Goal: Task Accomplishment & Management: Use online tool/utility

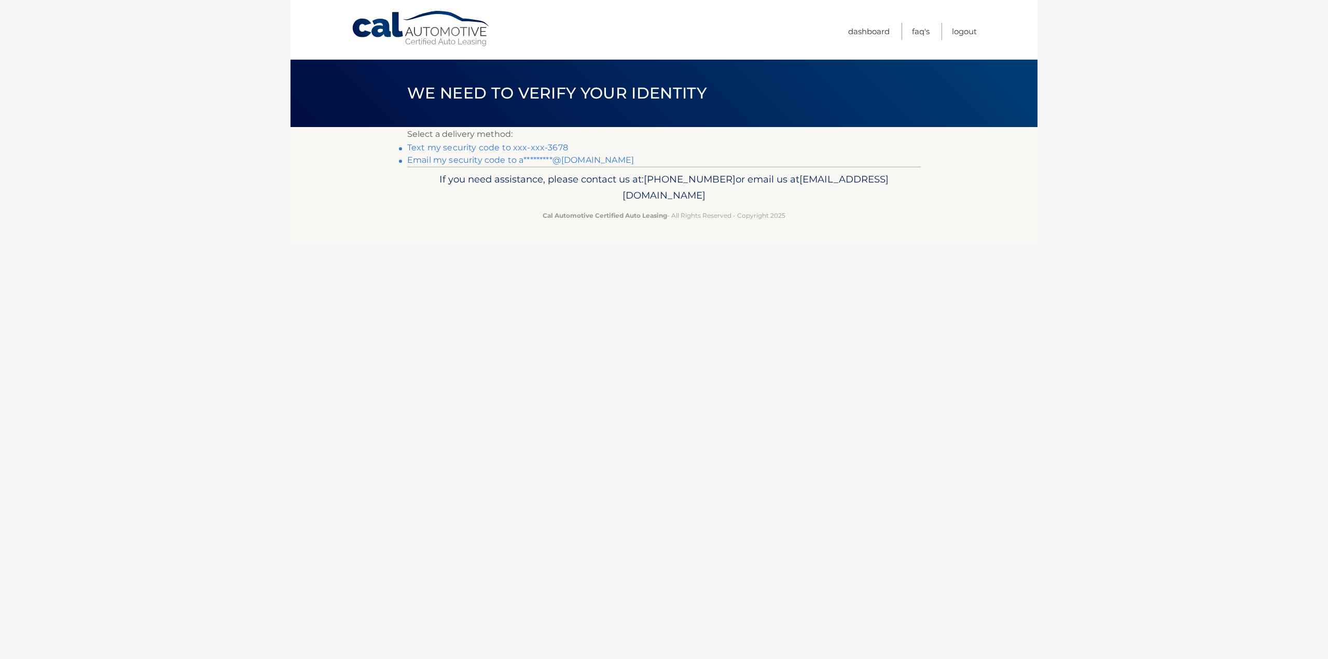
click at [521, 147] on link "Text my security code to xxx-xxx-3678" at bounding box center [487, 148] width 161 height 10
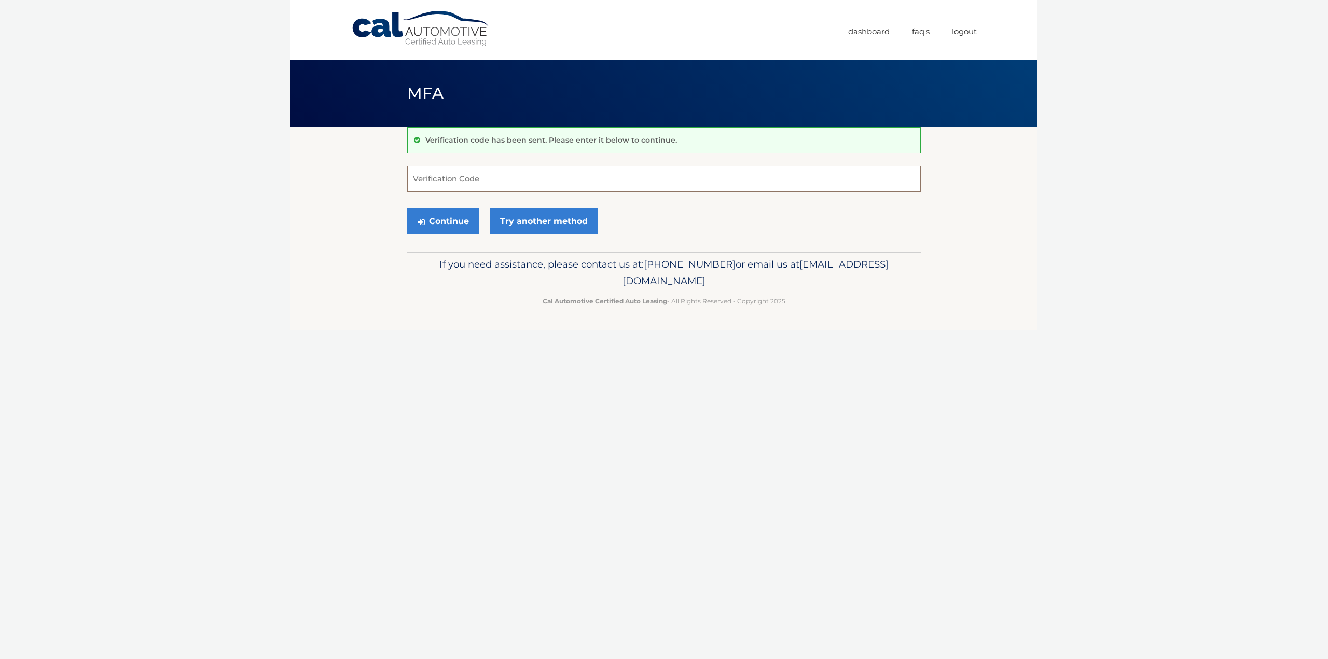
click at [462, 178] on input "Verification Code" at bounding box center [664, 179] width 514 height 26
type input "605925"
click at [433, 219] on button "Continue" at bounding box center [443, 222] width 72 height 26
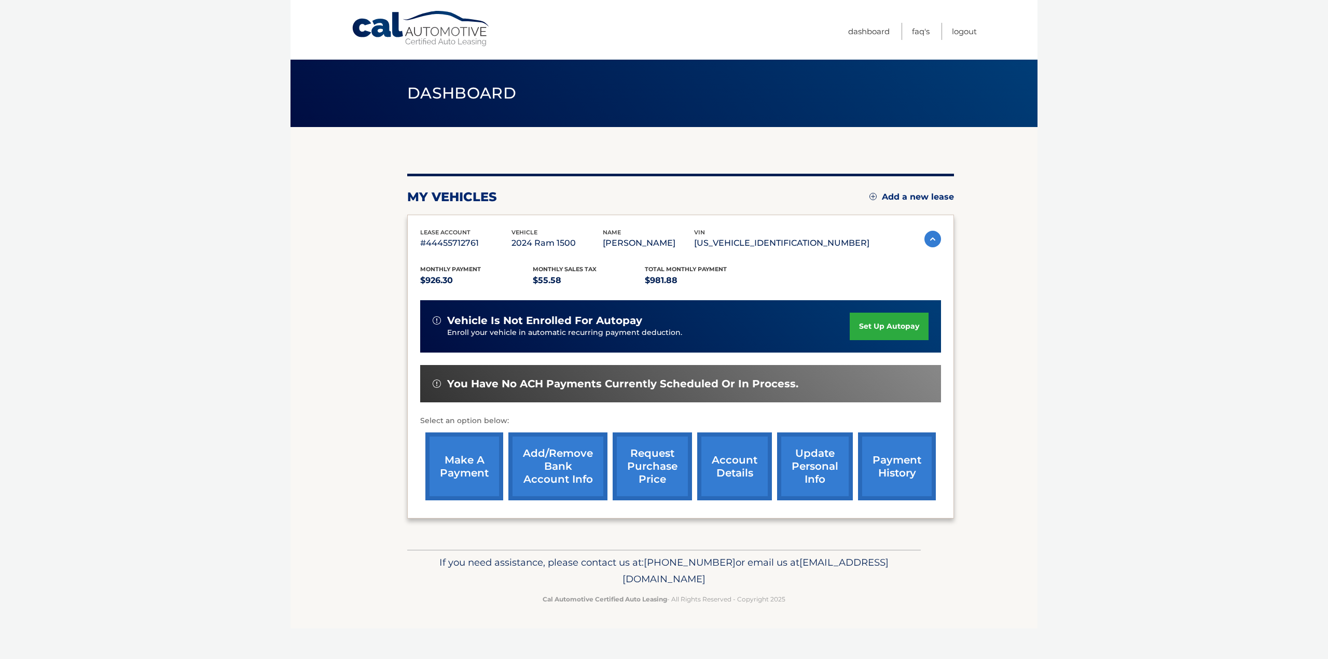
click at [462, 464] on link "make a payment" at bounding box center [464, 467] width 78 height 68
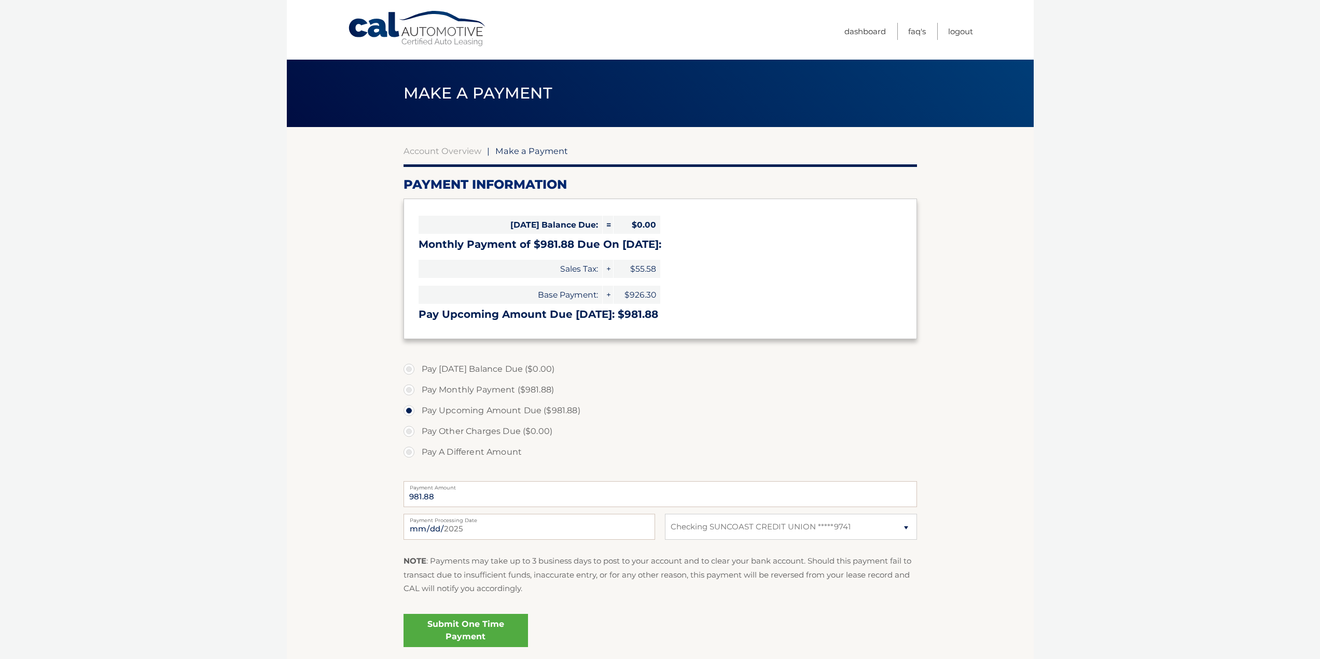
select select "YTg0MDg3ODktZTQyNy00YjdhLWJhZWEtOWJjYWNmZjZmNzMz"
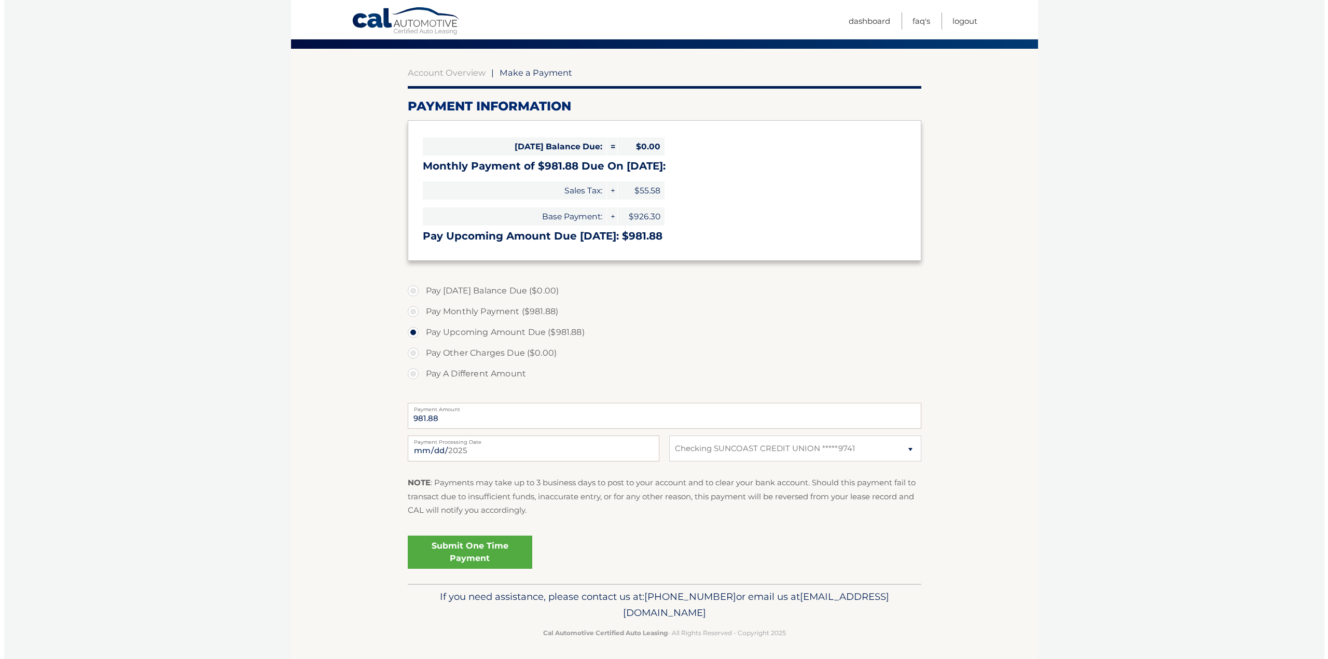
scroll to position [82, 0]
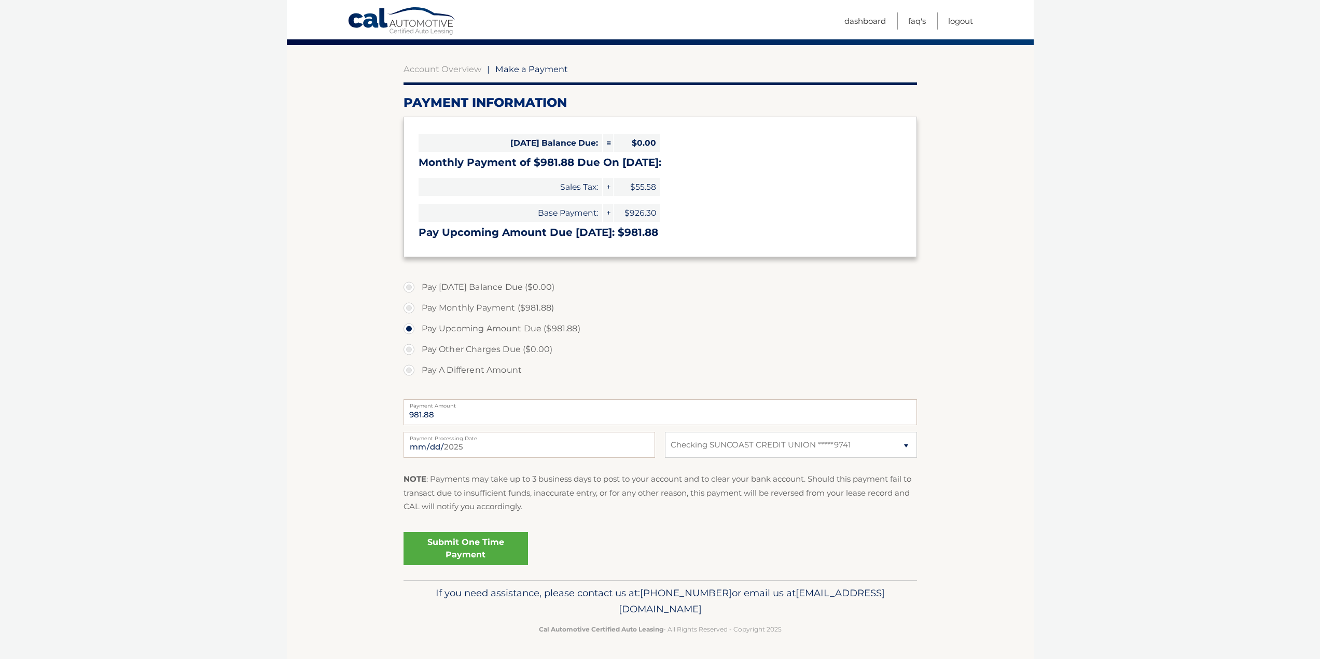
click at [496, 552] on link "Submit One Time Payment" at bounding box center [466, 548] width 125 height 33
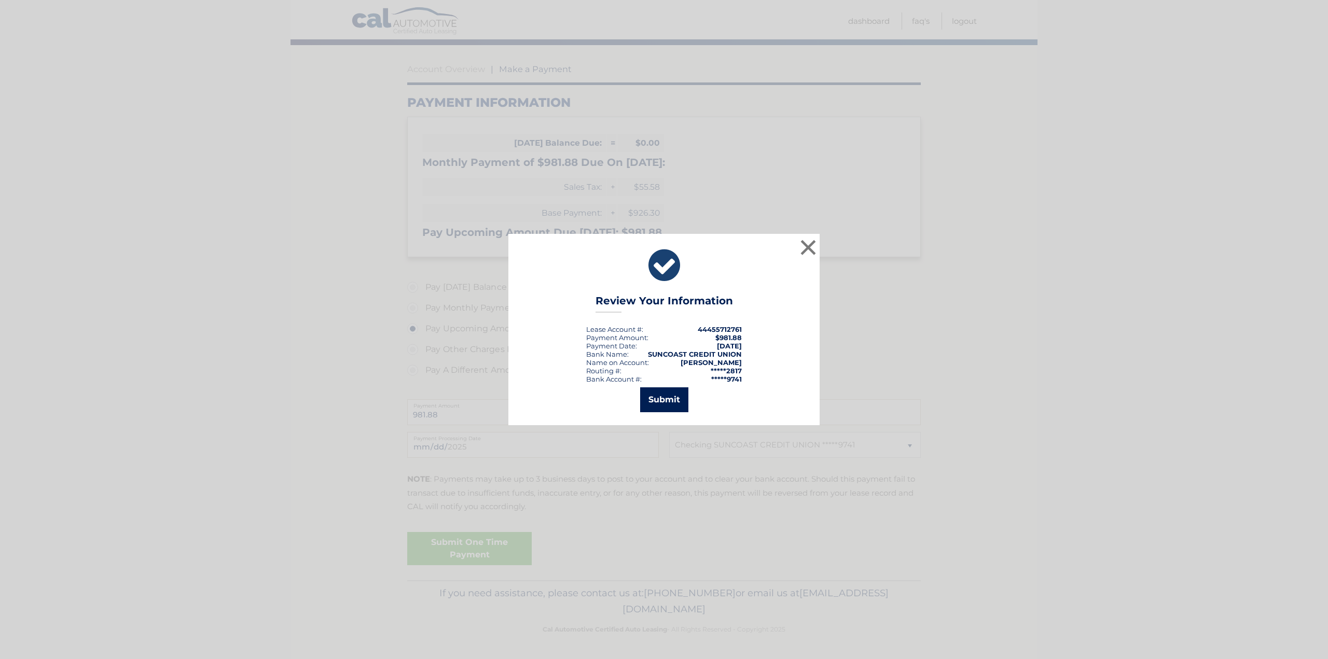
click at [668, 402] on button "Submit" at bounding box center [664, 400] width 48 height 25
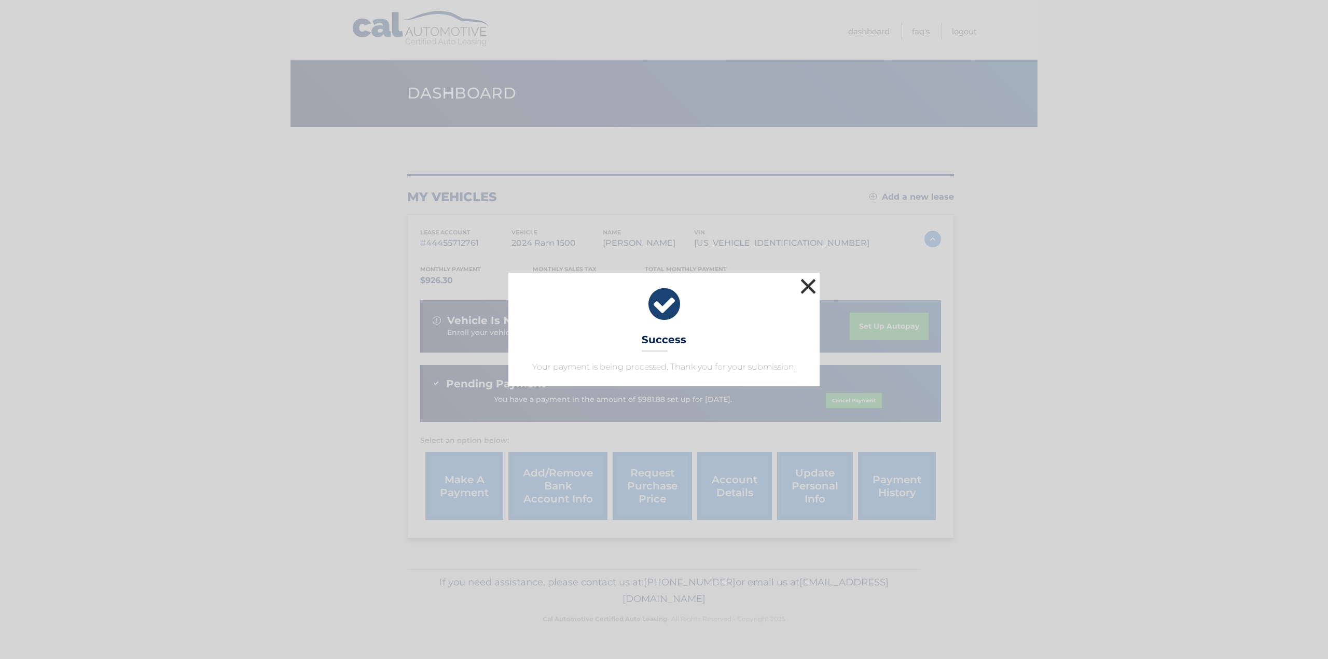
click at [808, 287] on button "×" at bounding box center [808, 286] width 21 height 21
